Goal: Feedback & Contribution: Leave review/rating

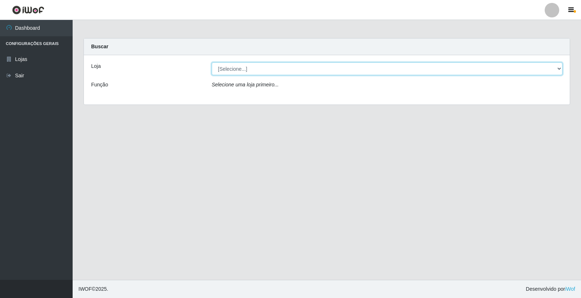
click at [237, 67] on select "[Selecione...] O Feirão - [GEOGRAPHIC_DATA]" at bounding box center [387, 68] width 351 height 13
select select "327"
click at [212, 62] on select "[Selecione...] O Feirão - [GEOGRAPHIC_DATA]" at bounding box center [387, 68] width 351 height 13
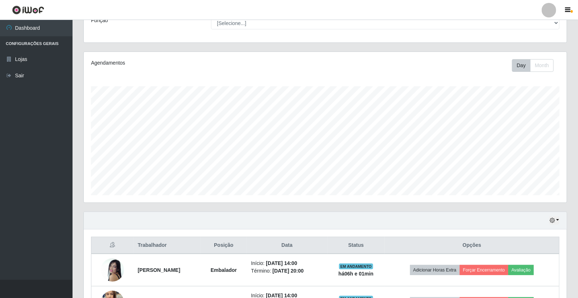
scroll to position [120, 0]
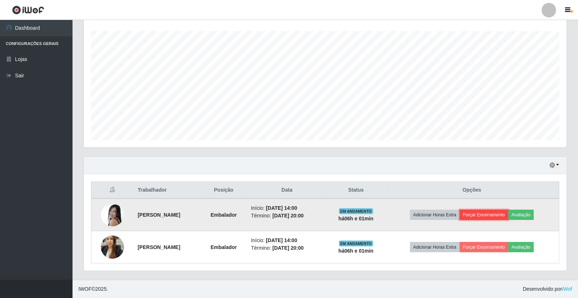
click at [489, 215] on button "Forçar Encerramento" at bounding box center [484, 215] width 49 height 10
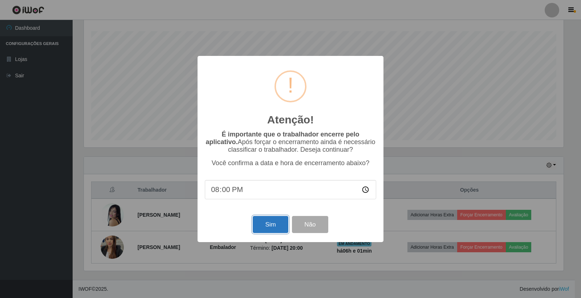
click at [266, 218] on button "Sim" at bounding box center [270, 224] width 35 height 17
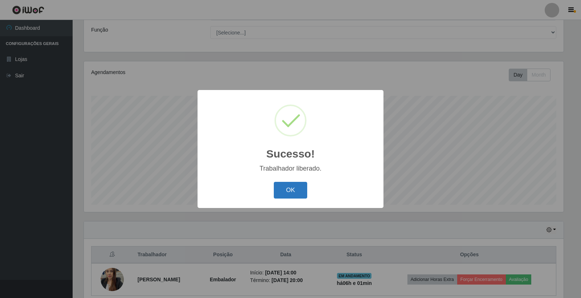
click at [299, 189] on button "OK" at bounding box center [291, 190] width 34 height 17
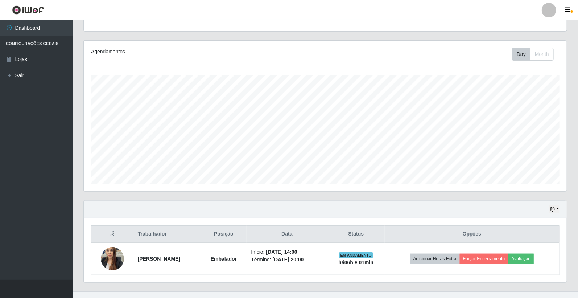
scroll to position [87, 0]
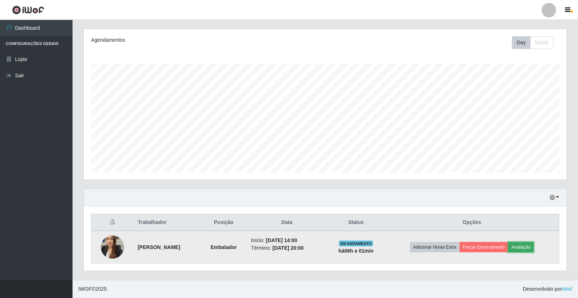
click at [534, 247] on button "Avaliação" at bounding box center [522, 247] width 26 height 10
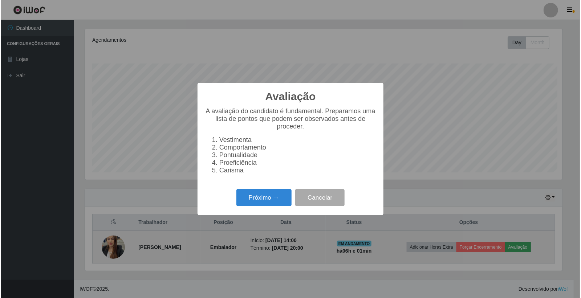
scroll to position [150, 479]
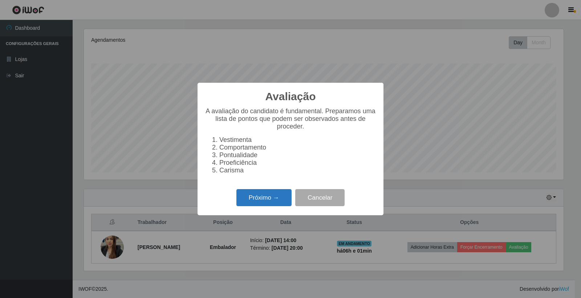
click at [264, 197] on button "Próximo →" at bounding box center [263, 197] width 55 height 17
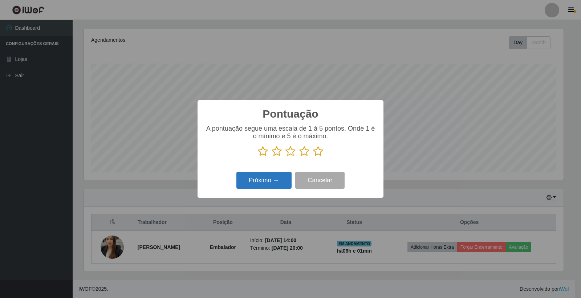
click at [270, 183] on button "Próximo →" at bounding box center [263, 180] width 55 height 17
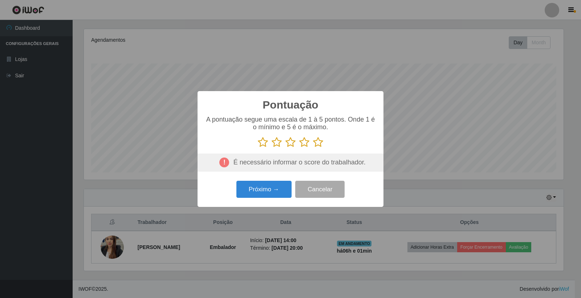
click at [316, 144] on icon at bounding box center [318, 142] width 10 height 11
click at [313, 148] on input "radio" at bounding box center [313, 148] width 0 height 0
click at [282, 190] on button "Próximo →" at bounding box center [263, 189] width 55 height 17
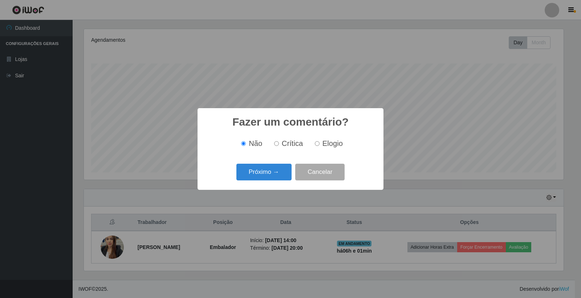
click at [315, 145] on input "Elogio" at bounding box center [317, 143] width 5 height 5
radio input "true"
click at [261, 175] on button "Próximo →" at bounding box center [263, 172] width 55 height 17
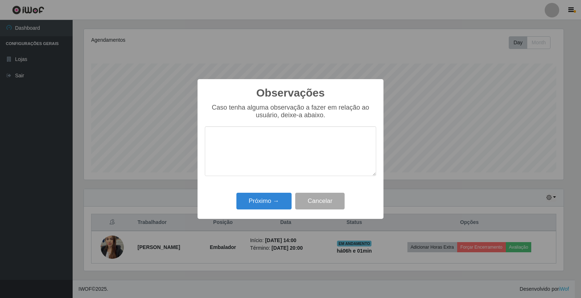
click at [267, 159] on textarea at bounding box center [290, 151] width 171 height 50
type textarea "n"
type textarea "Nenhuma pontuação para o atendimento de hoje."
click at [264, 198] on button "Próximo →" at bounding box center [263, 201] width 55 height 17
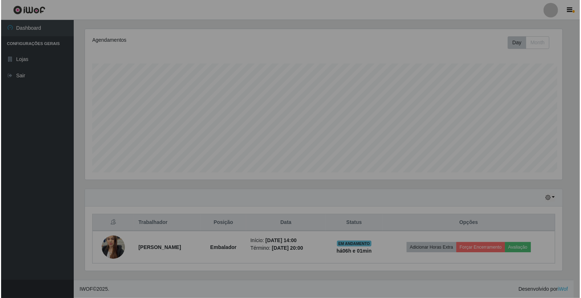
scroll to position [150, 483]
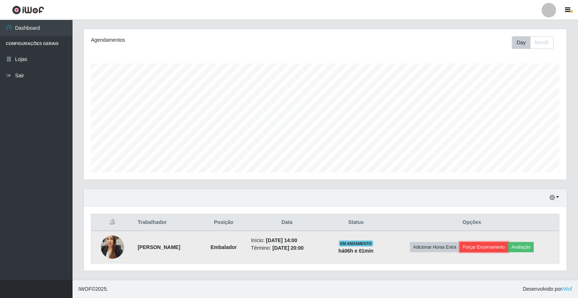
click at [497, 245] on button "Forçar Encerramento" at bounding box center [484, 247] width 49 height 10
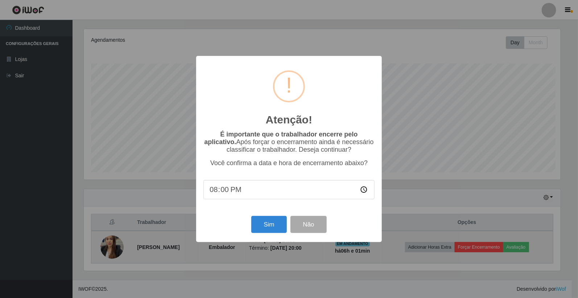
scroll to position [150, 479]
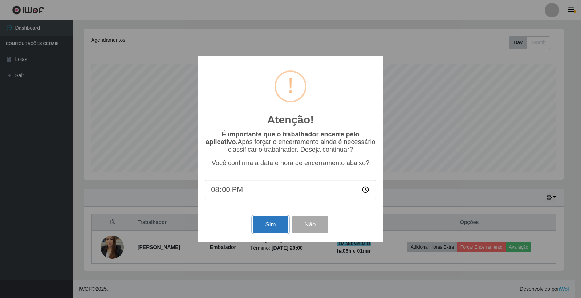
click at [268, 223] on button "Sim" at bounding box center [270, 224] width 35 height 17
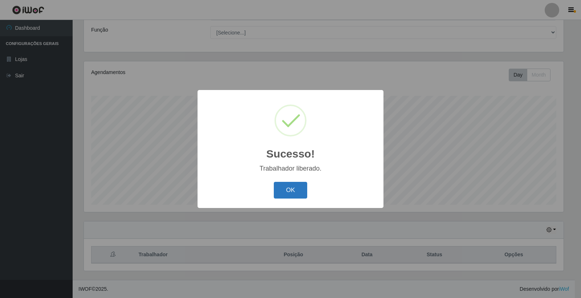
click at [295, 187] on button "OK" at bounding box center [291, 190] width 34 height 17
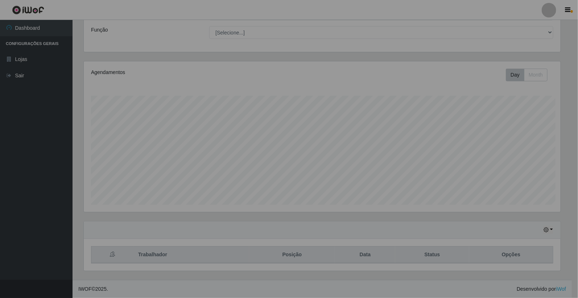
scroll to position [0, 0]
